Goal: Find specific page/section: Find specific page/section

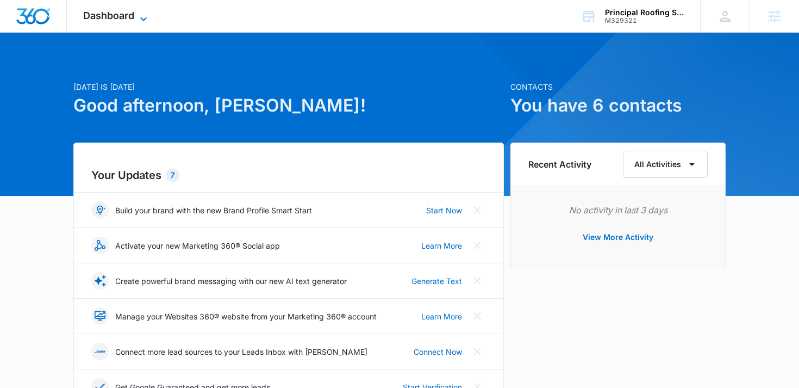
click at [121, 16] on span "Dashboard" at bounding box center [108, 15] width 51 height 11
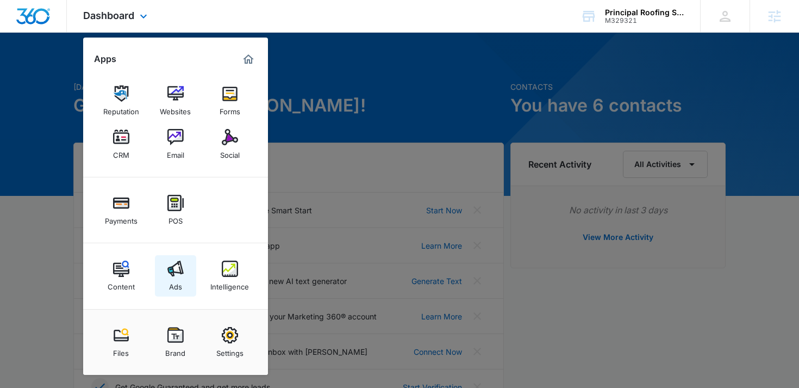
click at [171, 277] on img at bounding box center [175, 268] width 16 height 16
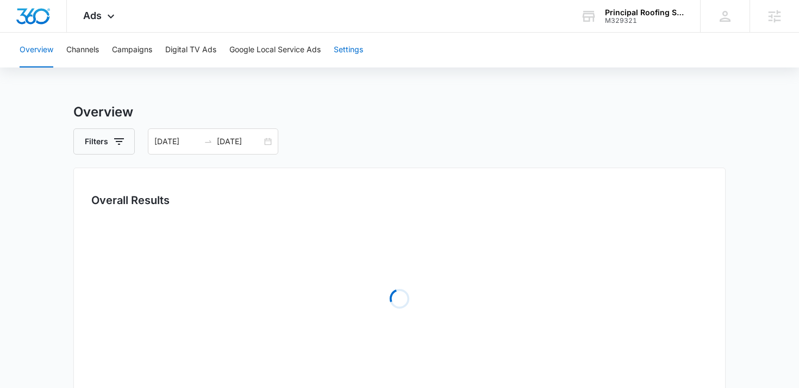
click at [344, 60] on button "Settings" at bounding box center [348, 50] width 29 height 35
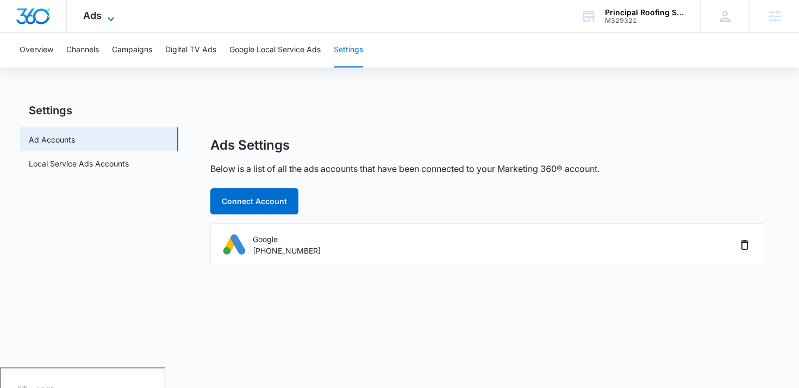
click at [94, 15] on span "Ads" at bounding box center [92, 15] width 18 height 11
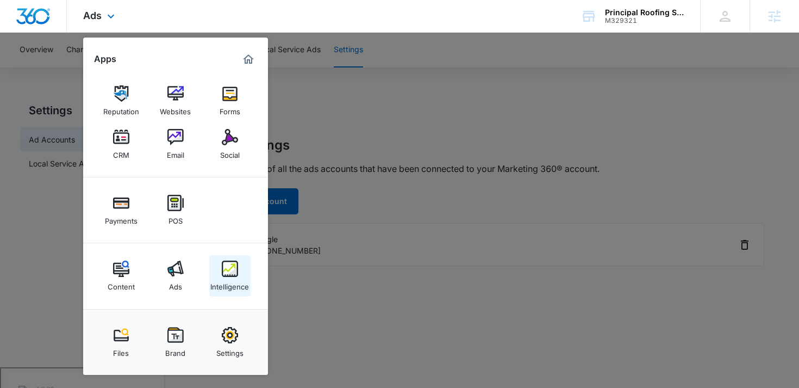
click at [225, 268] on img at bounding box center [230, 268] width 16 height 16
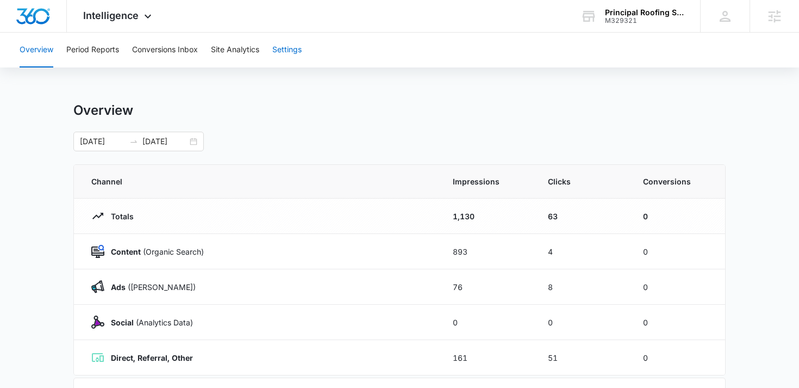
click at [285, 39] on button "Settings" at bounding box center [286, 50] width 29 height 35
